Goal: Book appointment/travel/reservation

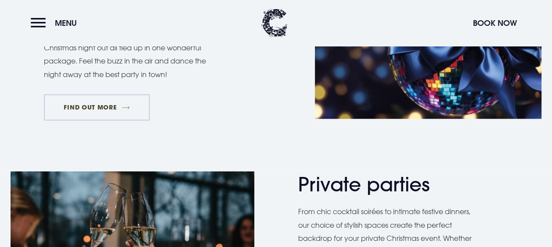
scroll to position [511, 0]
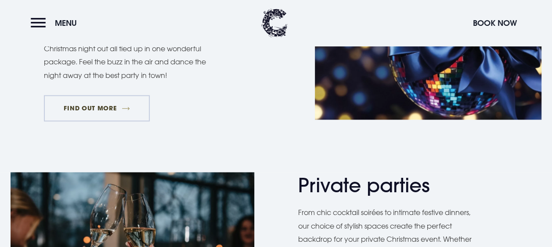
click at [97, 116] on link "FIND OUT MORE" at bounding box center [97, 108] width 106 height 26
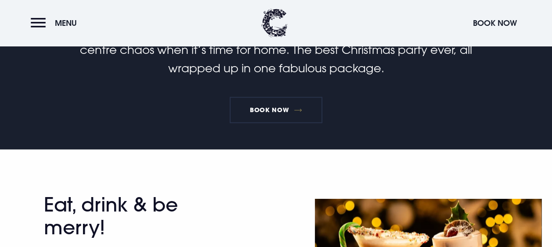
scroll to position [302, 0]
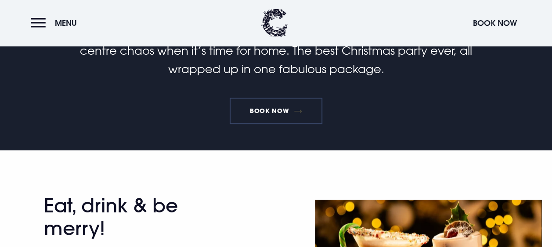
click at [252, 102] on link "Book Now" at bounding box center [275, 111] width 92 height 26
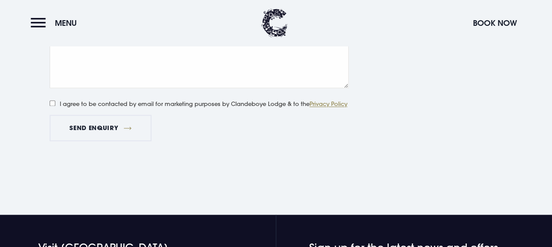
scroll to position [701, 0]
